Goal: Task Accomplishment & Management: Use online tool/utility

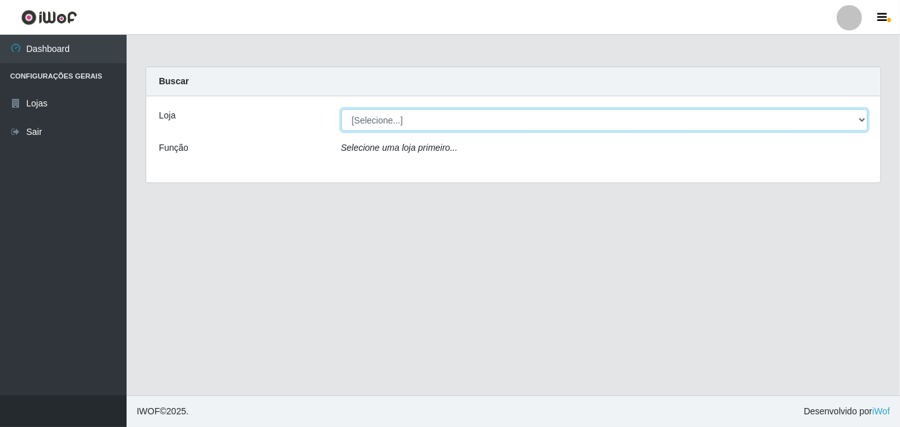
click at [441, 116] on select "[Selecione...] Casatudo BR" at bounding box center [604, 120] width 527 height 22
select select "197"
click at [341, 109] on select "[Selecione...] Casatudo BR" at bounding box center [604, 120] width 527 height 22
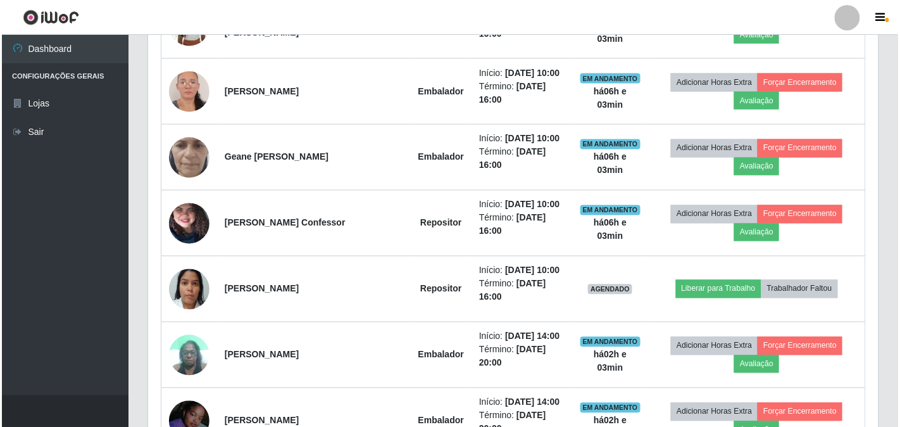
scroll to position [422, 0]
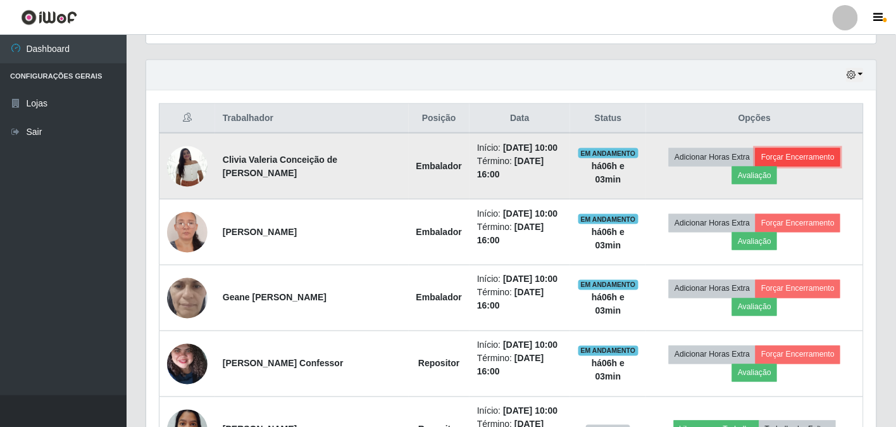
click at [785, 156] on button "Forçar Encerramento" at bounding box center [798, 157] width 85 height 18
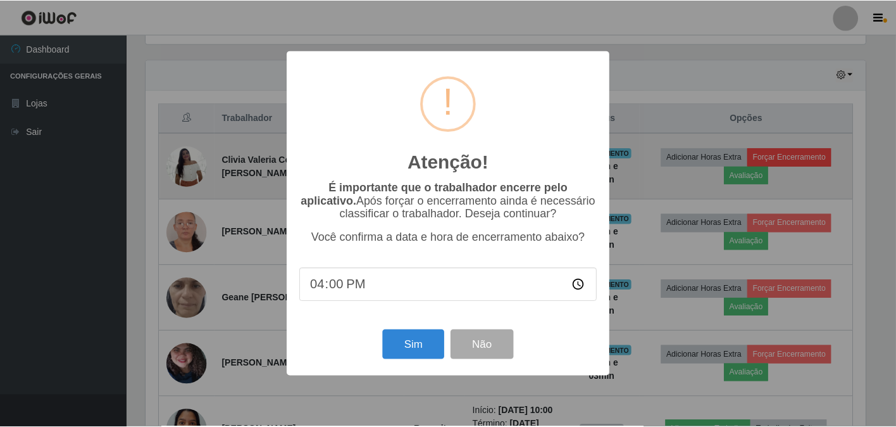
scroll to position [262, 723]
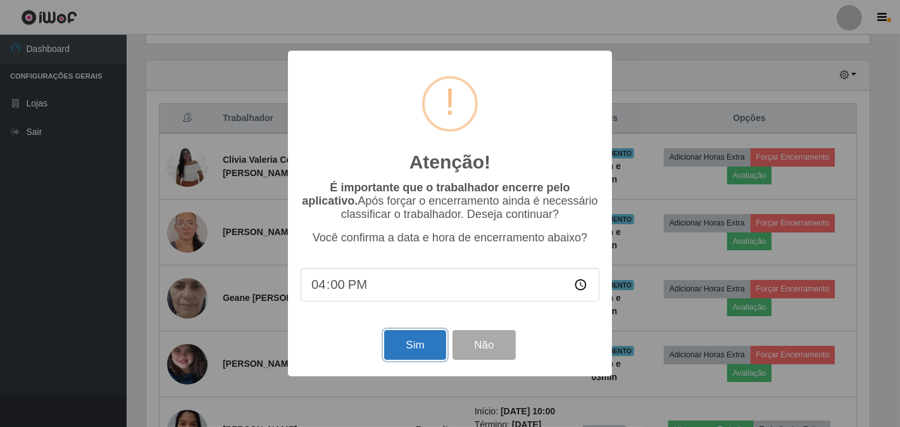
click at [399, 340] on button "Sim" at bounding box center [414, 345] width 61 height 30
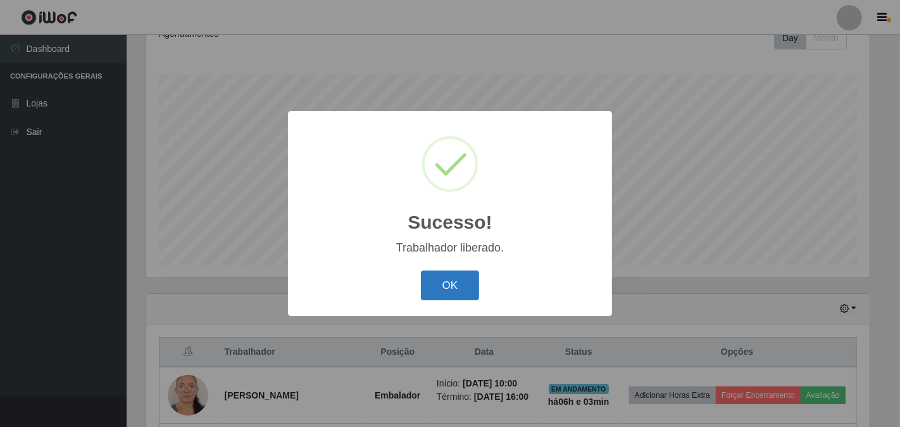
click at [445, 282] on button "OK" at bounding box center [450, 285] width 59 height 30
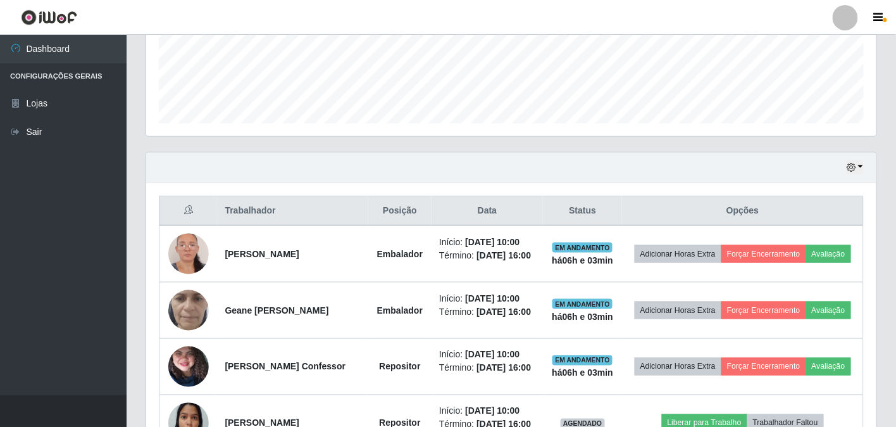
scroll to position [399, 0]
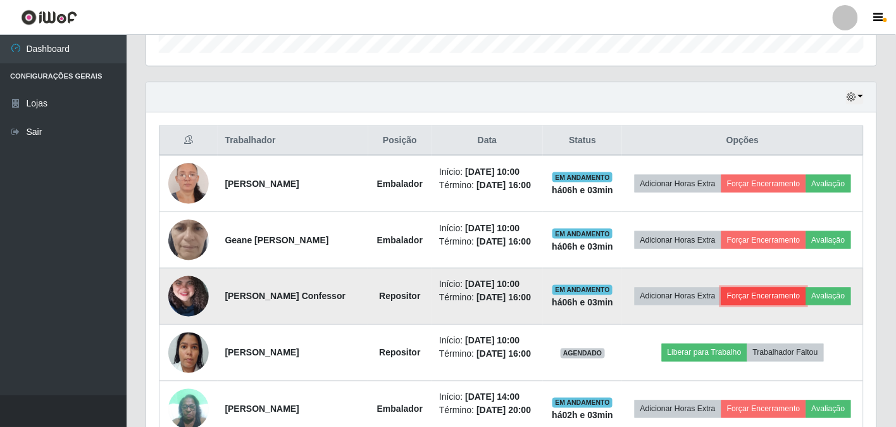
click at [787, 305] on button "Forçar Encerramento" at bounding box center [763, 296] width 85 height 18
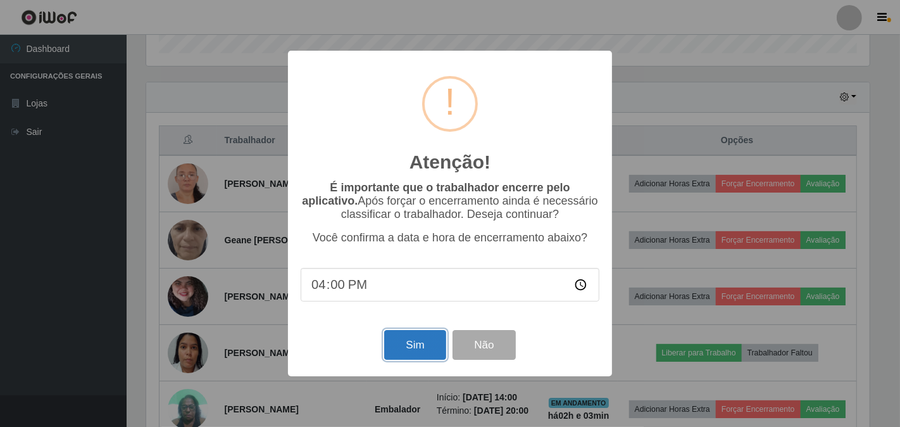
click at [435, 351] on button "Sim" at bounding box center [414, 345] width 61 height 30
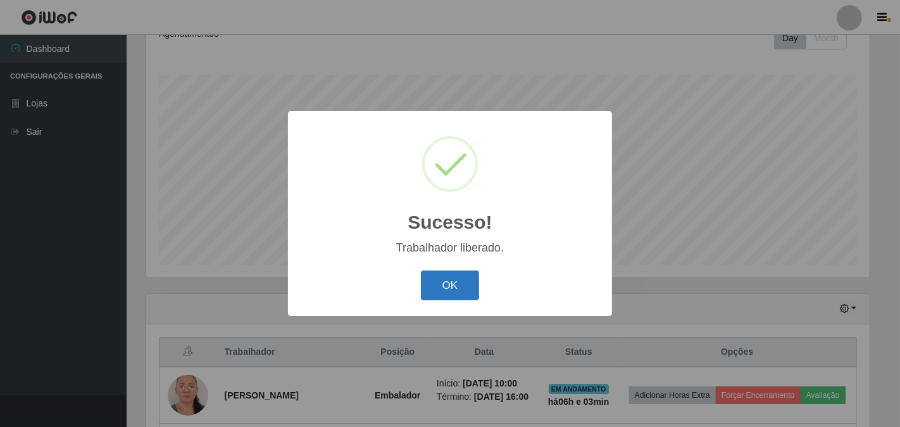
click at [453, 286] on button "OK" at bounding box center [450, 285] width 59 height 30
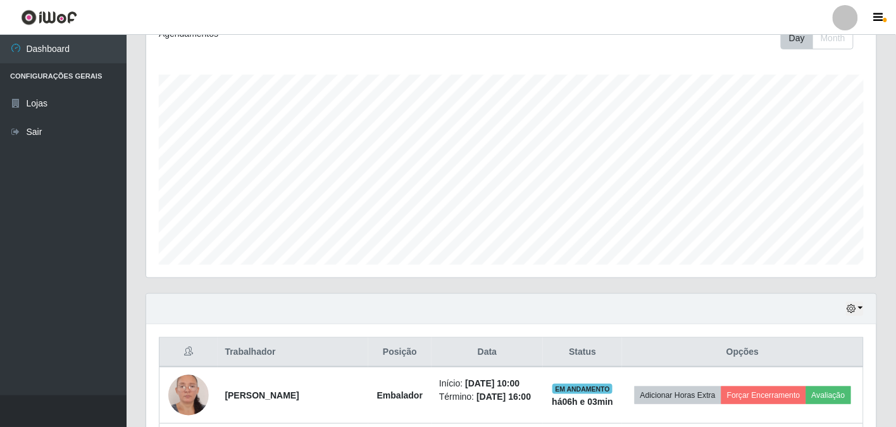
scroll to position [399, 0]
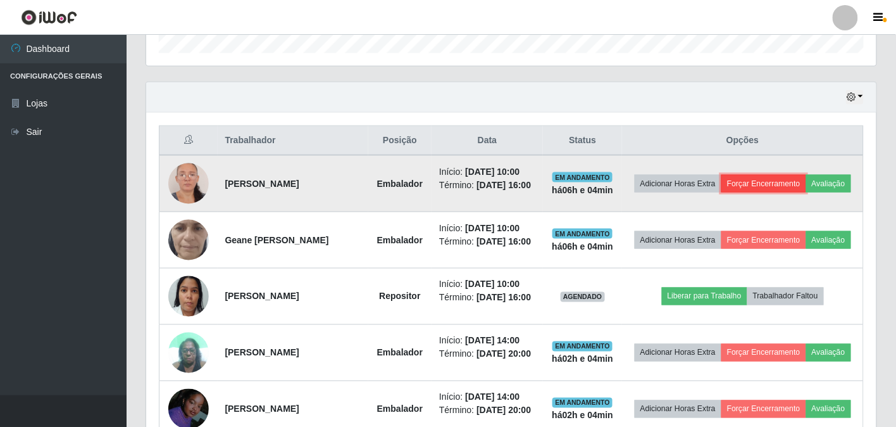
click at [787, 178] on button "Forçar Encerramento" at bounding box center [763, 184] width 85 height 18
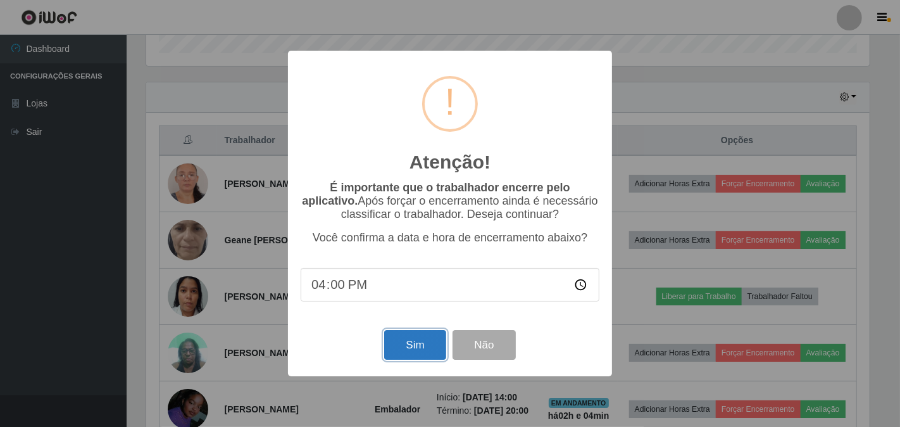
click at [397, 342] on button "Sim" at bounding box center [414, 345] width 61 height 30
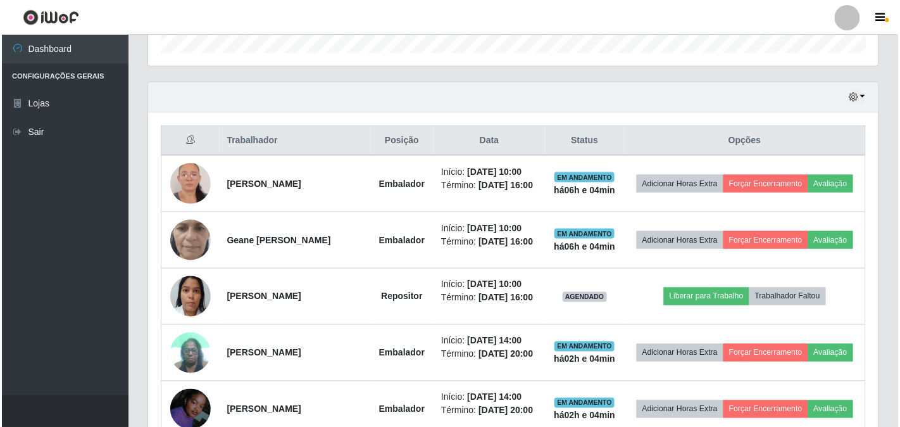
scroll to position [0, 0]
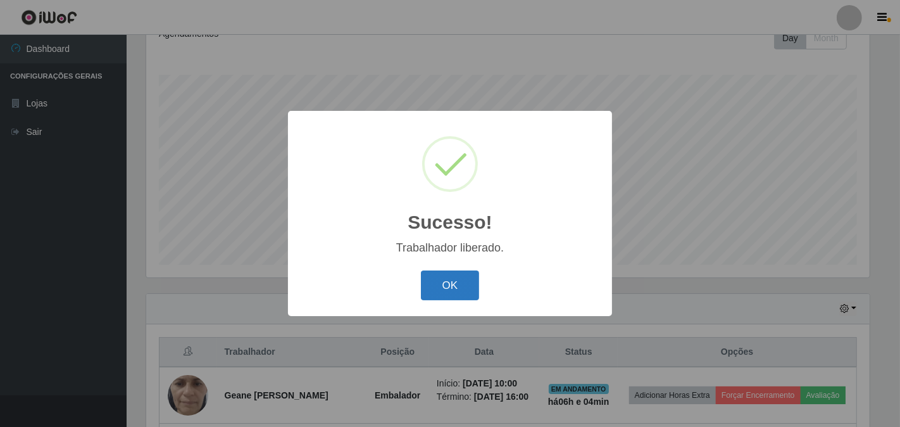
click at [440, 287] on button "OK" at bounding box center [450, 285] width 59 height 30
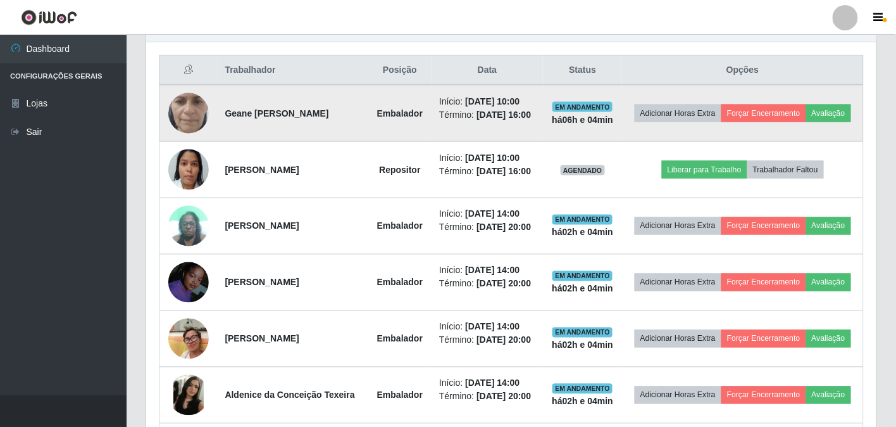
click at [193, 113] on img at bounding box center [188, 113] width 41 height 90
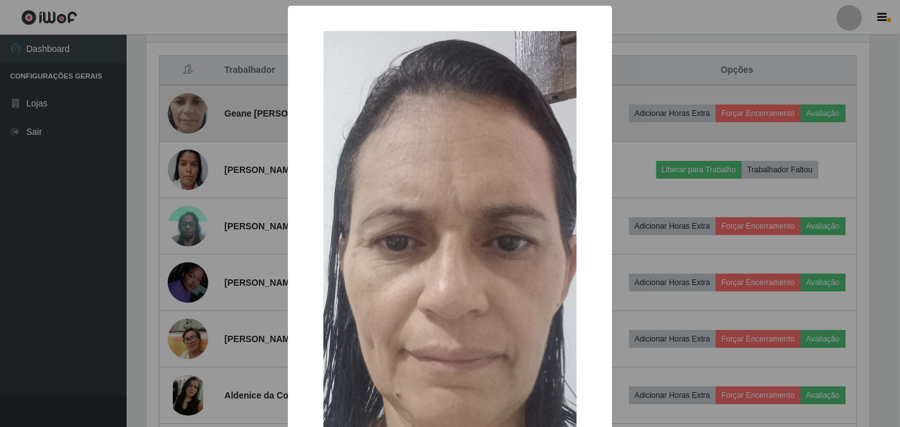
click at [193, 113] on div "× OK Cancel" at bounding box center [450, 213] width 900 height 427
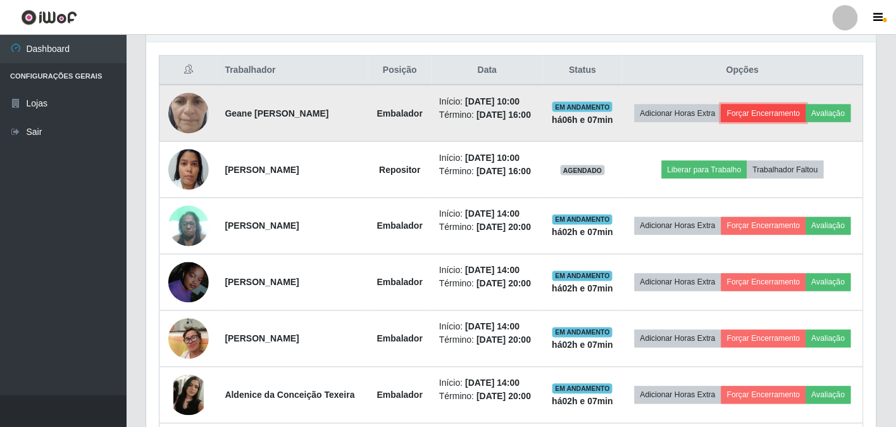
click at [798, 106] on button "Forçar Encerramento" at bounding box center [763, 113] width 85 height 18
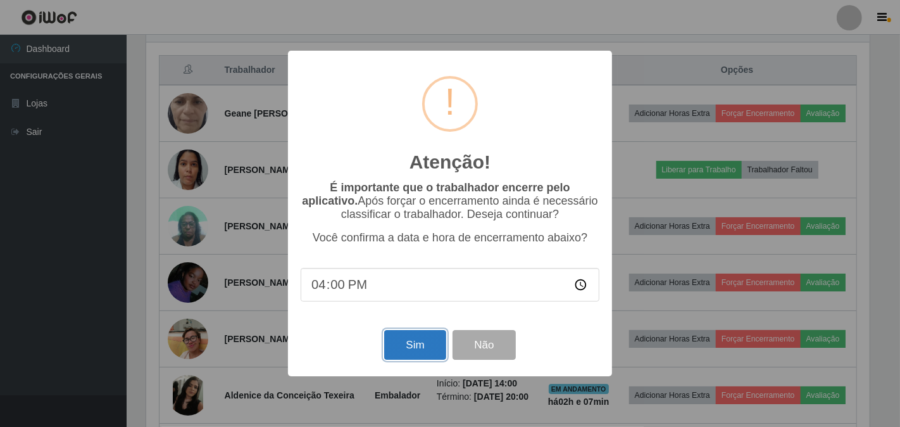
click at [397, 349] on button "Sim" at bounding box center [414, 345] width 61 height 30
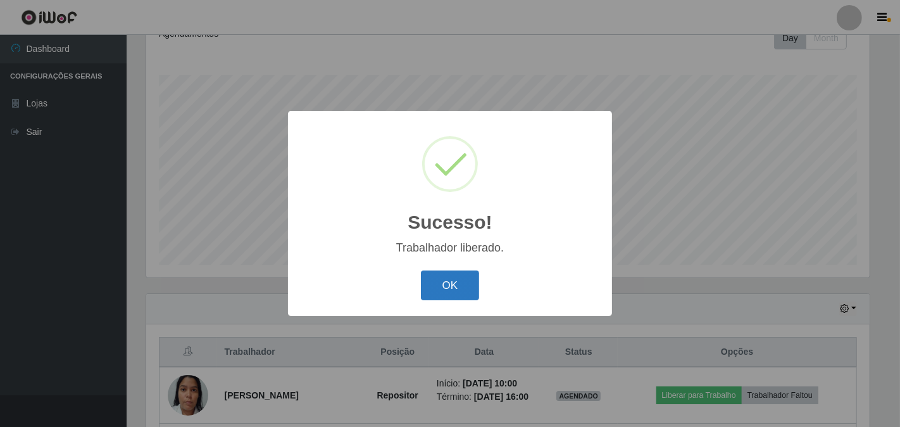
click at [439, 287] on button "OK" at bounding box center [450, 285] width 59 height 30
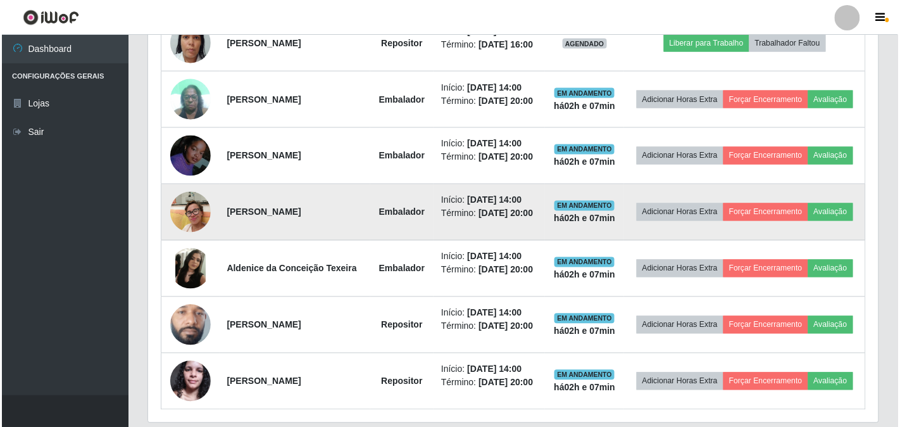
scroll to position [399, 0]
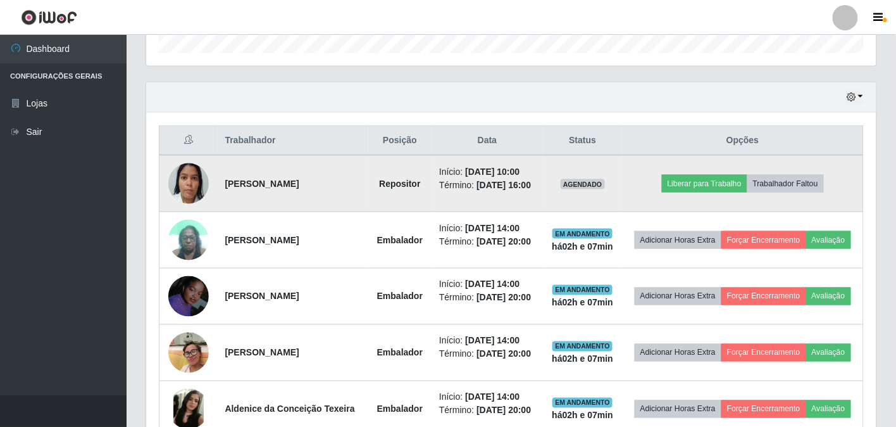
click at [184, 192] on img at bounding box center [188, 183] width 41 height 54
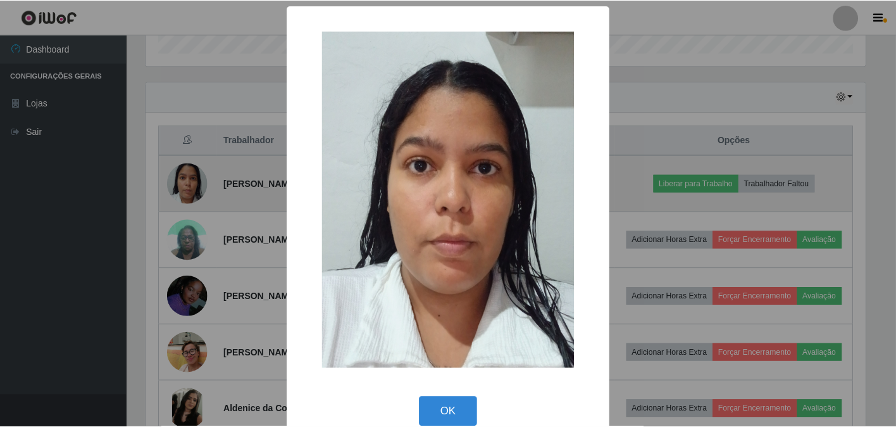
scroll to position [262, 723]
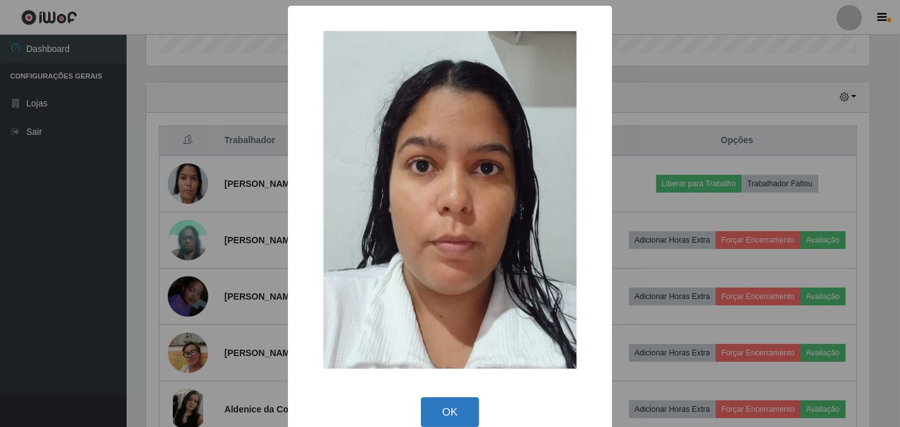
click at [434, 397] on button "OK" at bounding box center [450, 412] width 59 height 30
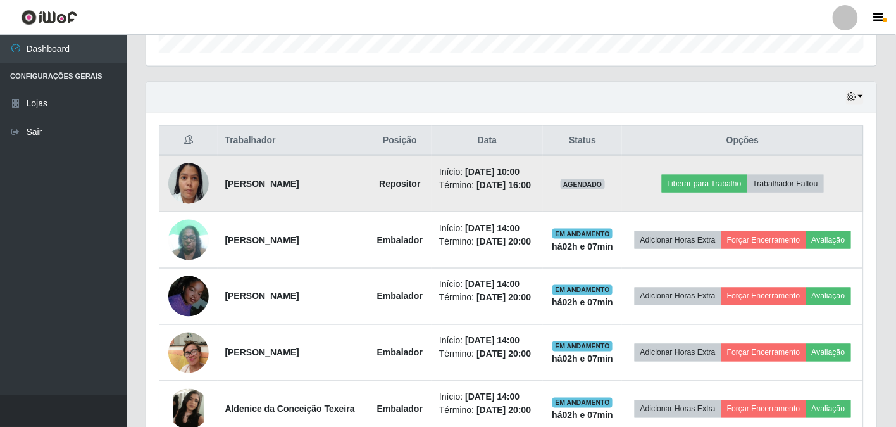
scroll to position [262, 730]
click at [790, 182] on button "Trabalhador Faltou" at bounding box center [785, 184] width 77 height 18
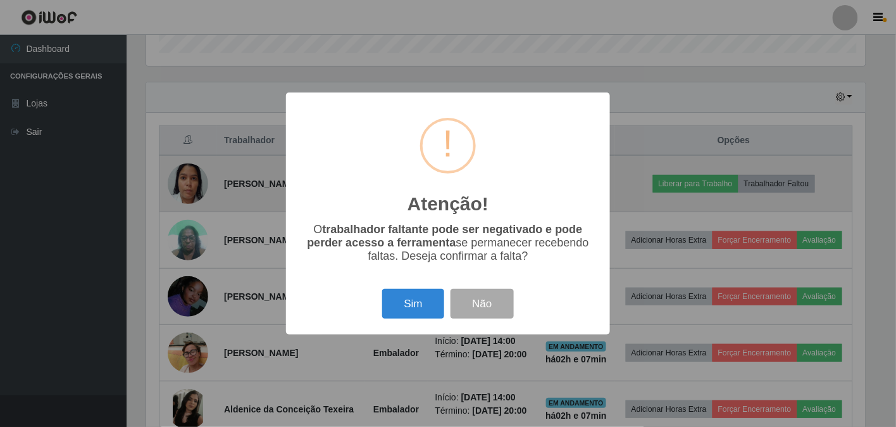
scroll to position [262, 723]
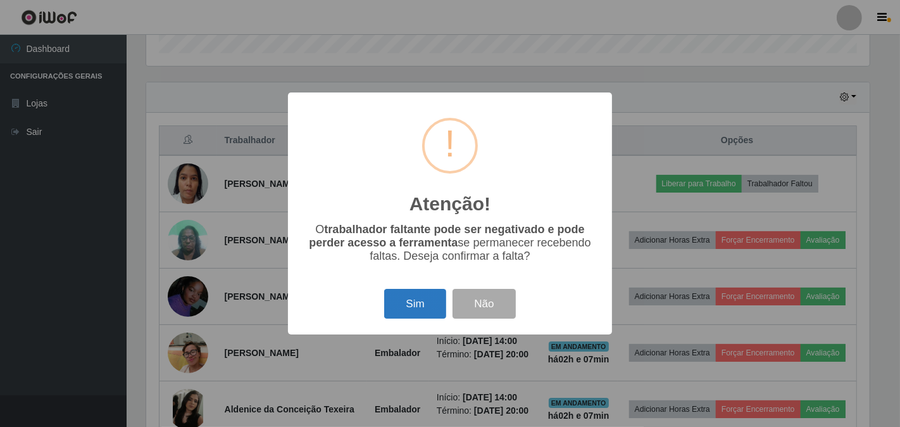
click at [401, 301] on button "Sim" at bounding box center [414, 304] width 61 height 30
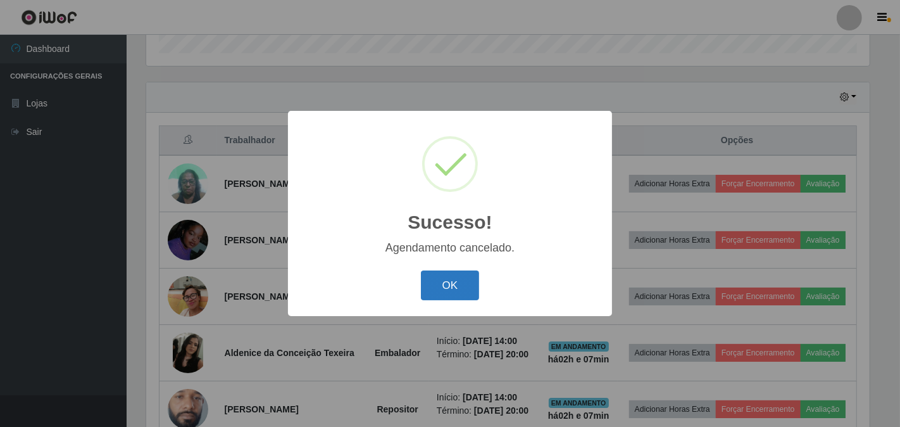
click at [437, 284] on button "OK" at bounding box center [450, 285] width 59 height 30
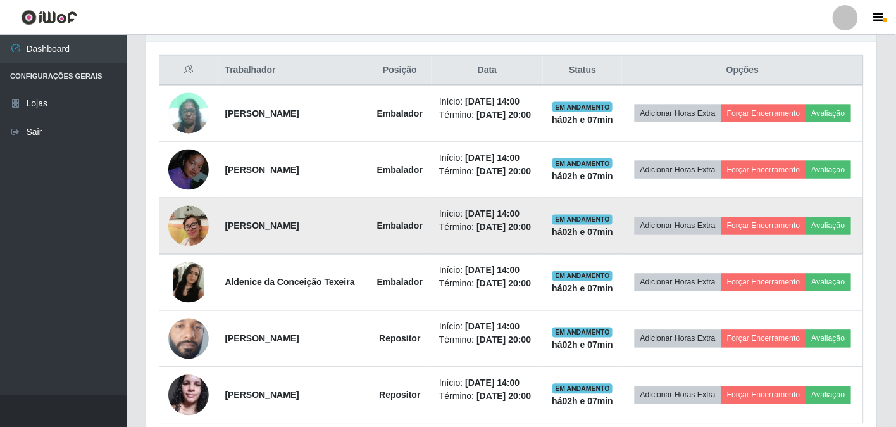
scroll to position [527, 0]
